Goal: Information Seeking & Learning: Compare options

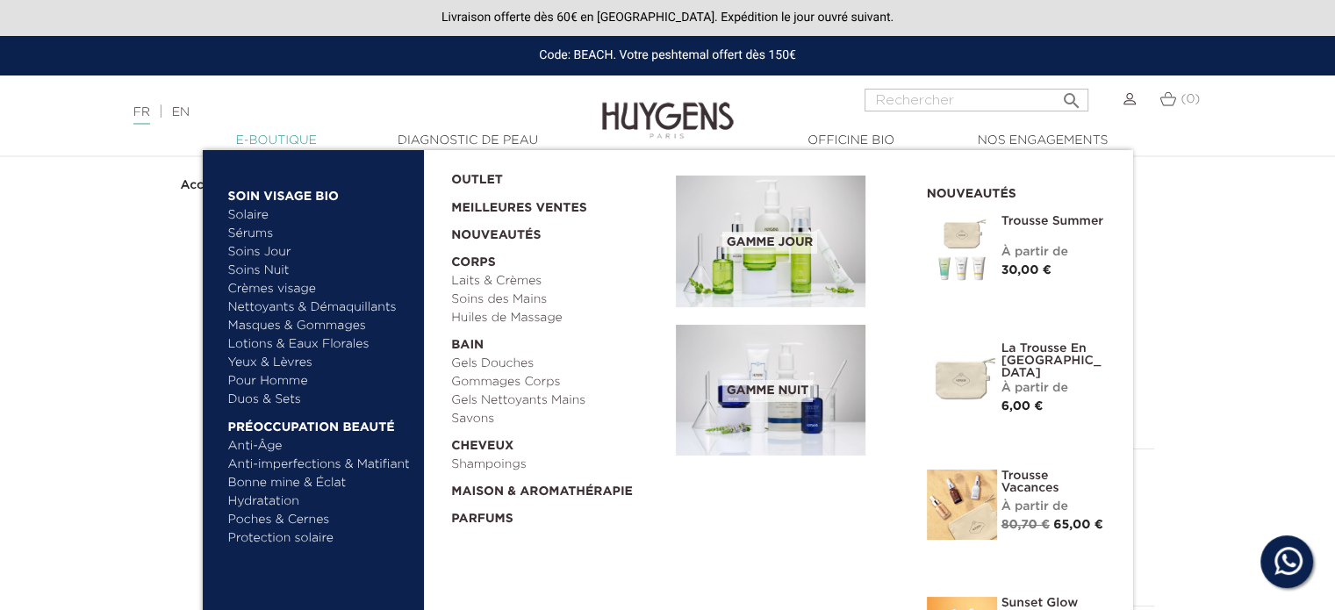
click at [289, 133] on link "  E-Boutique" at bounding box center [276, 141] width 175 height 18
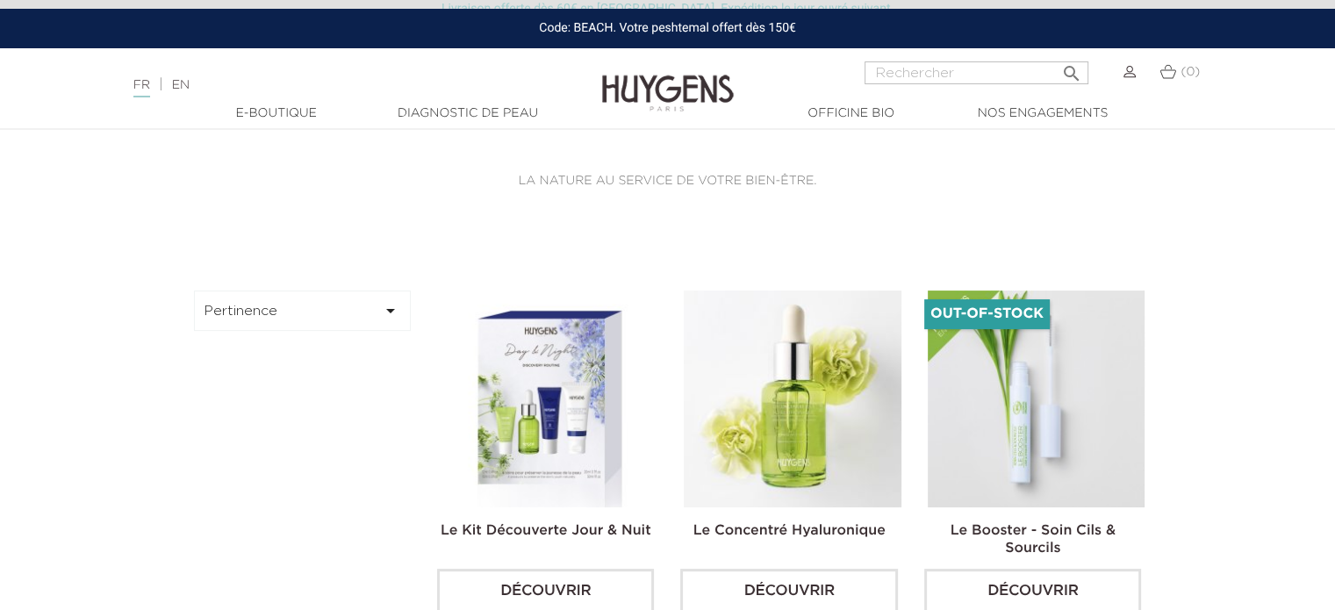
scroll to position [439, 0]
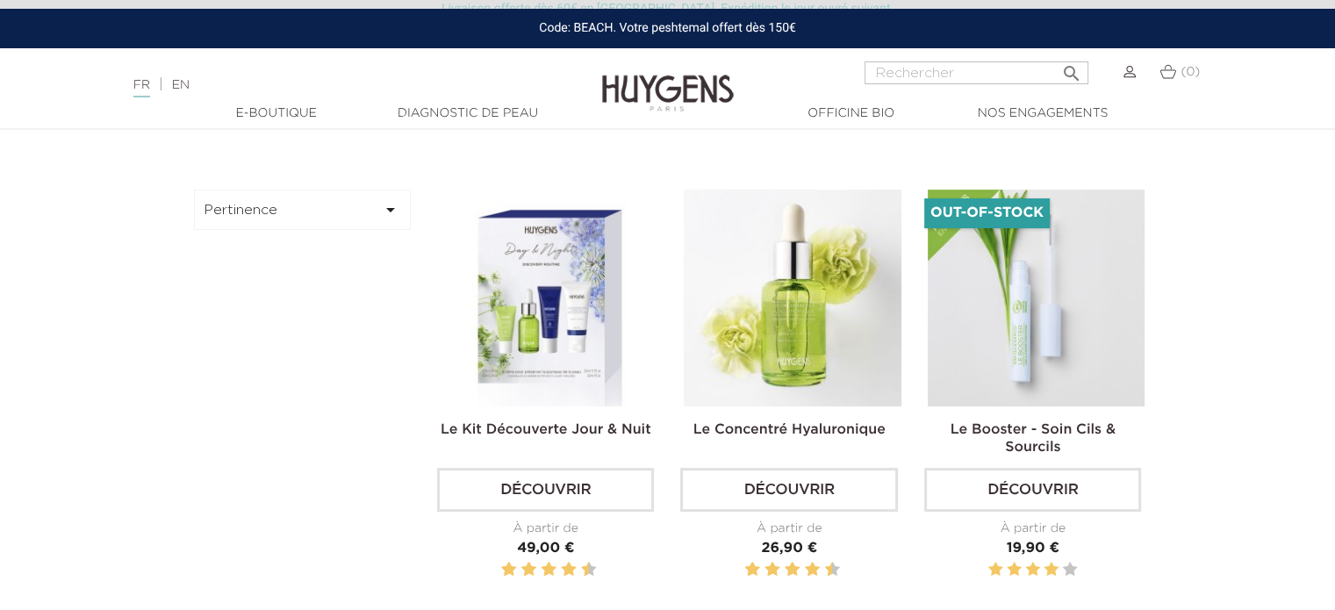
click at [390, 204] on icon "" at bounding box center [390, 209] width 21 height 21
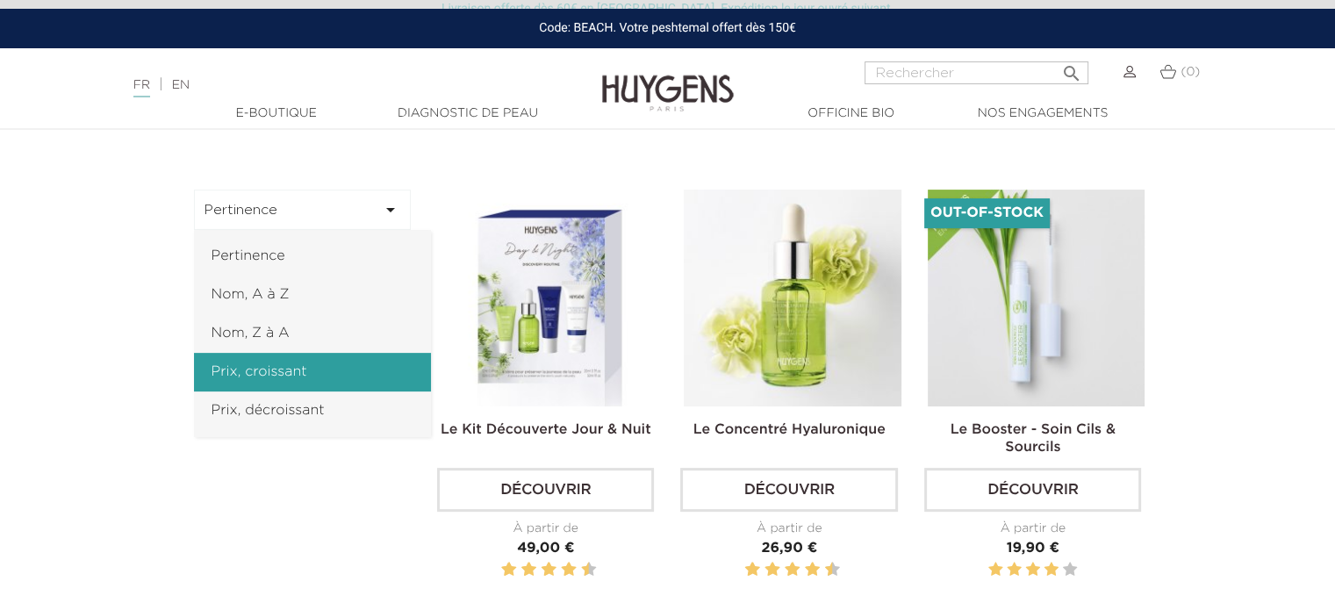
click at [304, 369] on link "Prix, croissant" at bounding box center [312, 372] width 237 height 39
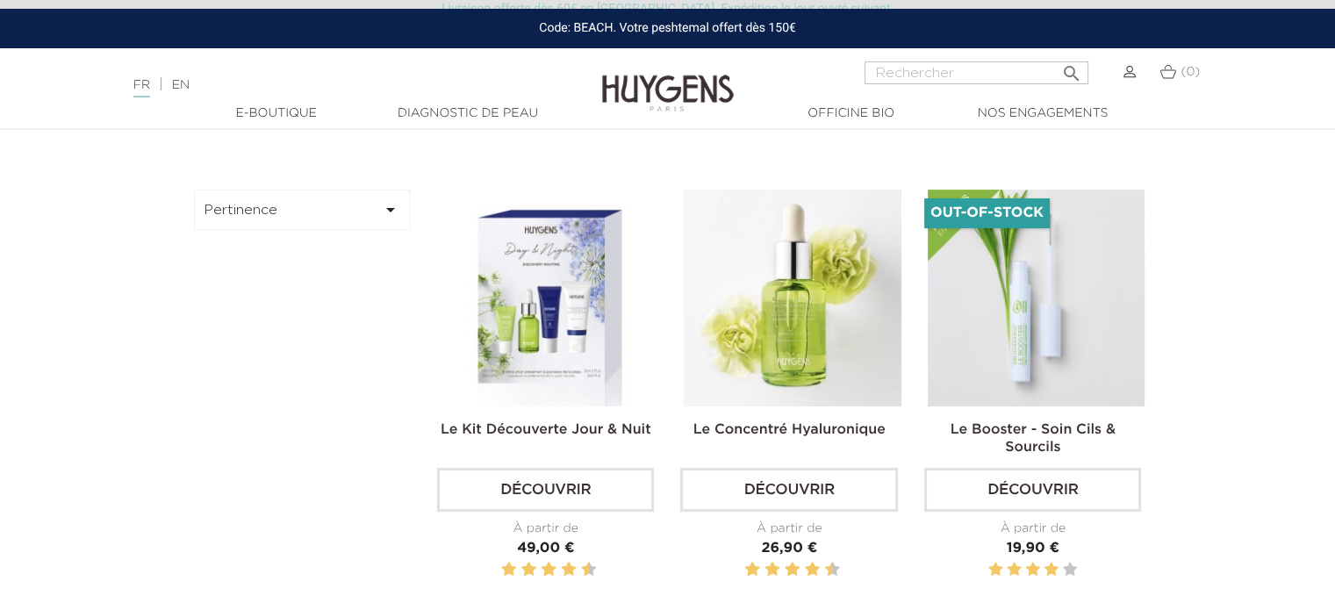
click at [360, 211] on button "Pertinence " at bounding box center [303, 210] width 218 height 40
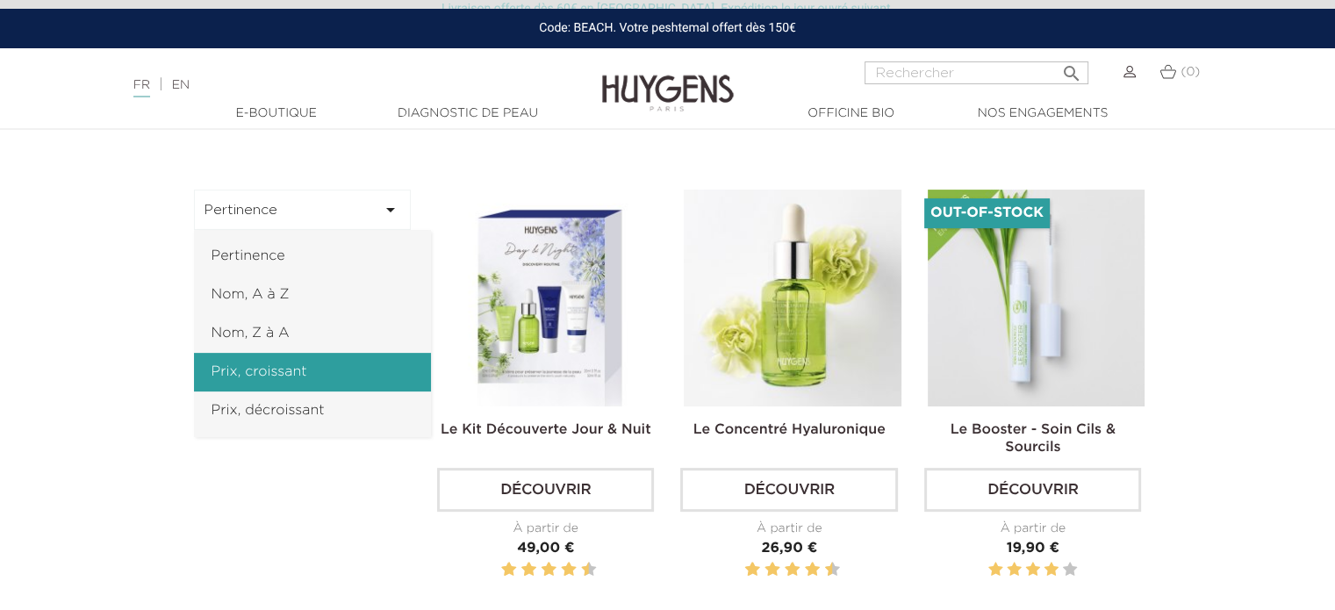
click at [267, 371] on link "Prix, croissant" at bounding box center [312, 372] width 237 height 39
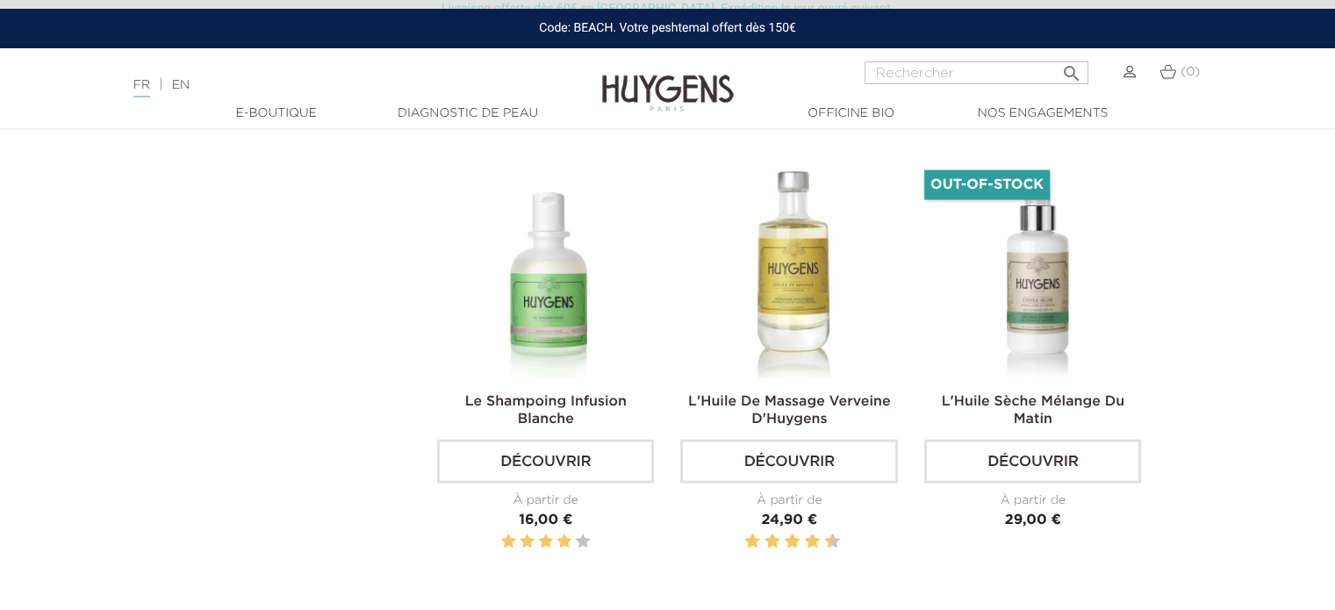
scroll to position [3773, 0]
